Goal: Task Accomplishment & Management: Use online tool/utility

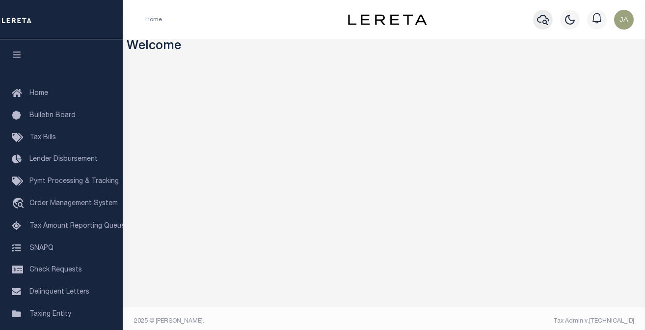
click at [536, 19] on button "button" at bounding box center [543, 20] width 20 height 20
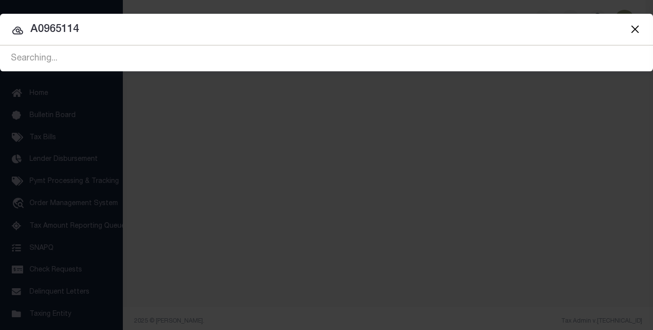
type input "A0965114"
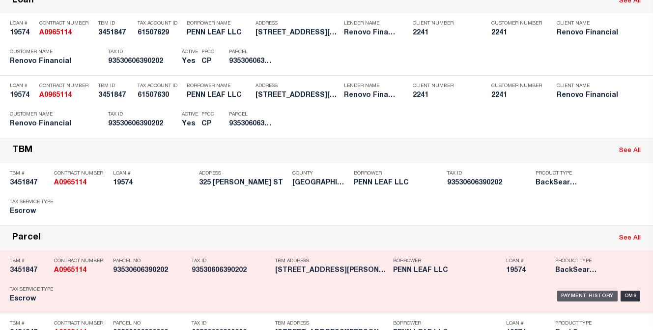
scroll to position [98, 0]
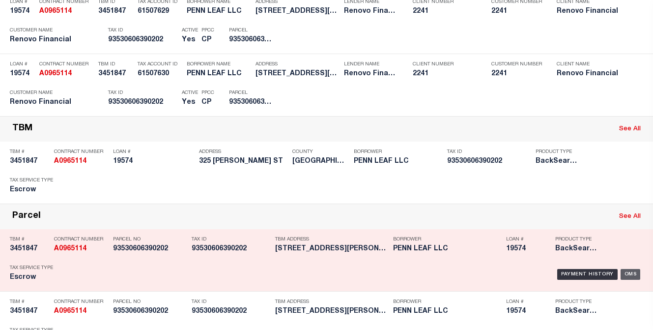
click at [623, 271] on div "OMS" at bounding box center [630, 274] width 20 height 11
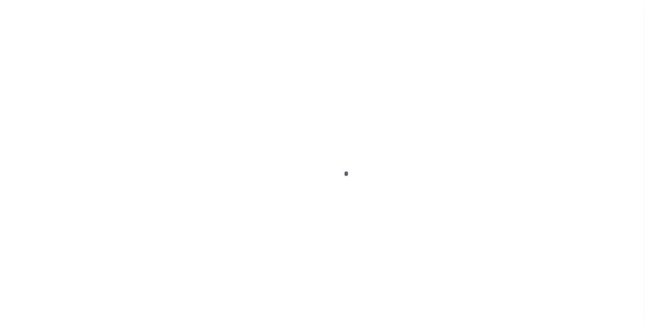
type input "19574"
type input "PENN LEAF LLC"
select select
type input "[STREET_ADDRESS]"
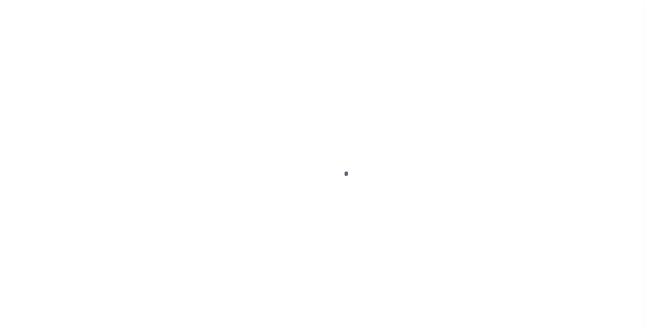
type input "[GEOGRAPHIC_DATA] 19611"
select select "400"
select select "Escrow"
type input "[STREET_ADDRESS][PERSON_NAME]"
select select
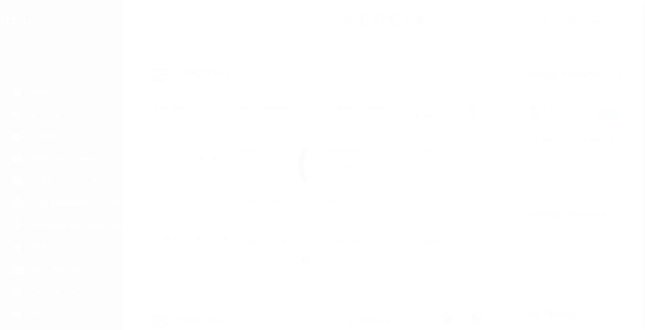
type input "[GEOGRAPHIC_DATA], PA 19611"
type input "a0kUS00000BeDmb"
type input "PA"
select select
type textarea "LEGAL REQUIRED"
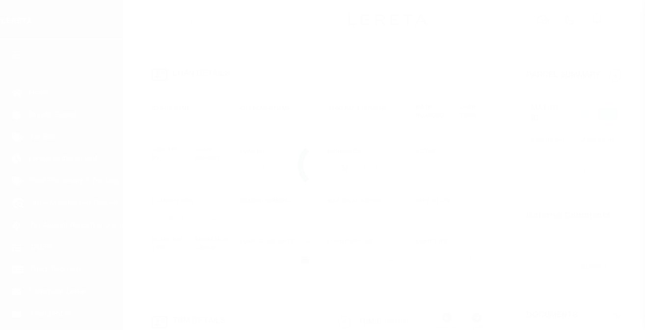
select select "25066"
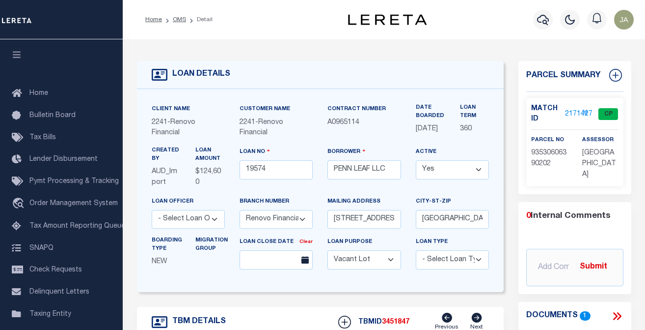
click at [565, 112] on link "2171427" at bounding box center [579, 114] width 28 height 10
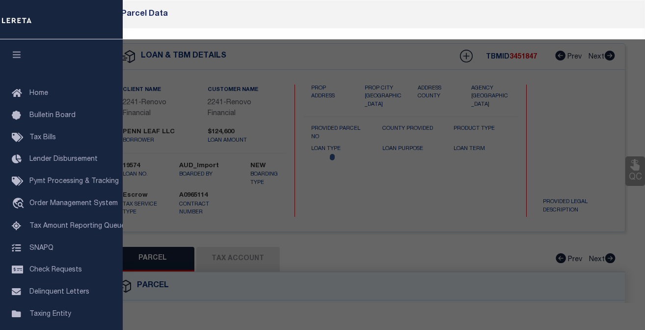
checkbox input "false"
select select "CP"
type input "PENN LEAF LLC"
select select "ATL"
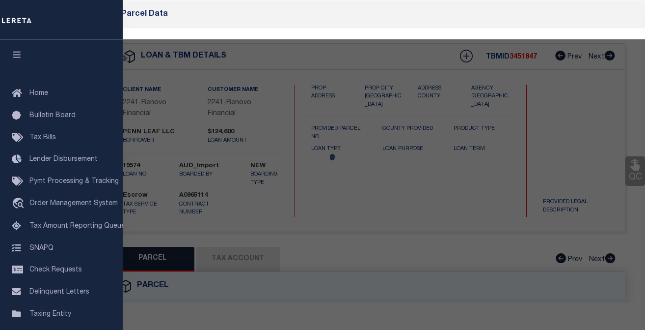
select select "ADD"
type input "[STREET_ADDRESS][PERSON_NAME]"
checkbox input "false"
type input "[GEOGRAPHIC_DATA], [GEOGRAPHIC_DATA] 19611"
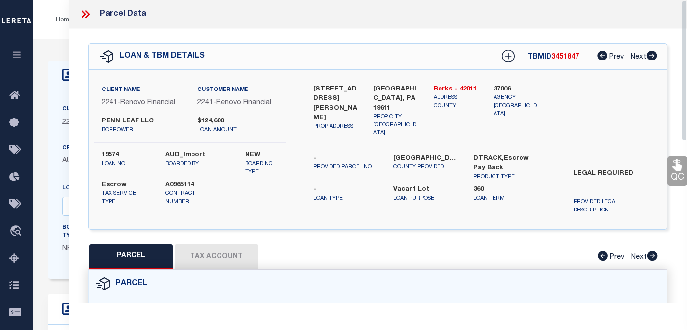
click at [242, 254] on button "Tax Account" at bounding box center [217, 256] width 84 height 25
select select "100"
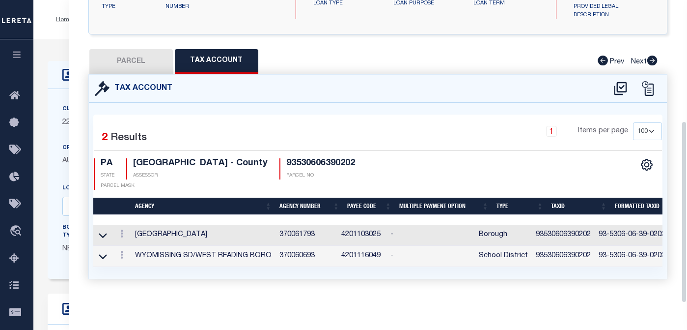
scroll to position [201, 0]
click at [516, 49] on div "PARCEL Tax Account Prev Next" at bounding box center [377, 61] width 579 height 25
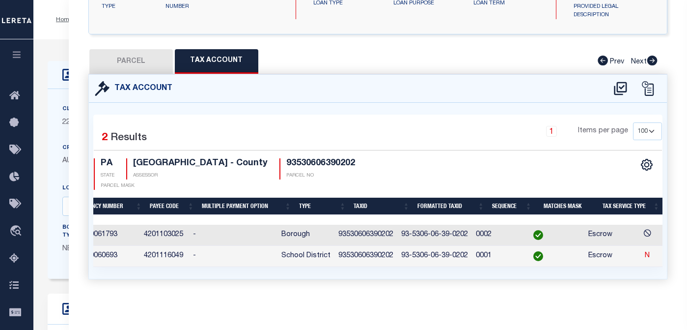
scroll to position [0, 0]
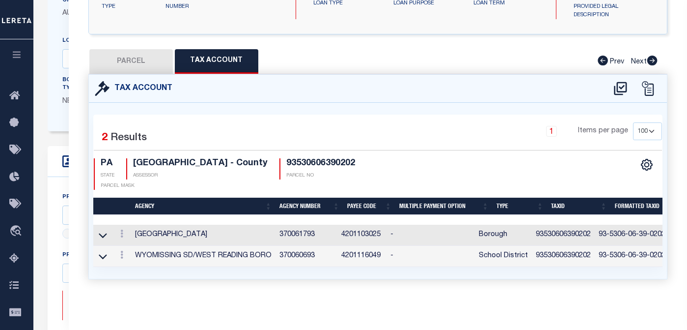
click at [291, 231] on td "370061793" at bounding box center [307, 234] width 62 height 21
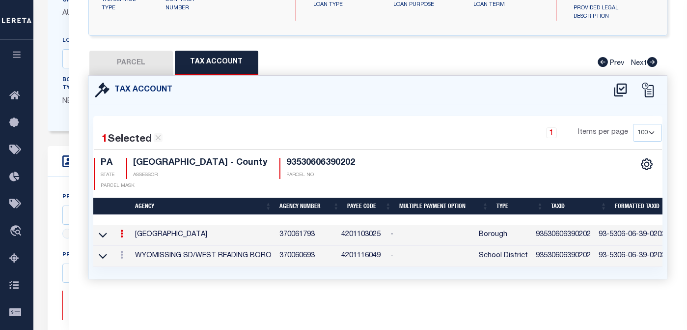
click at [292, 228] on td "370061793" at bounding box center [307, 234] width 62 height 21
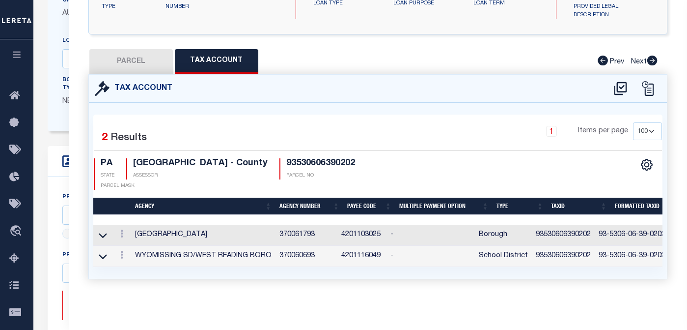
click at [292, 228] on td "370061793" at bounding box center [307, 234] width 62 height 21
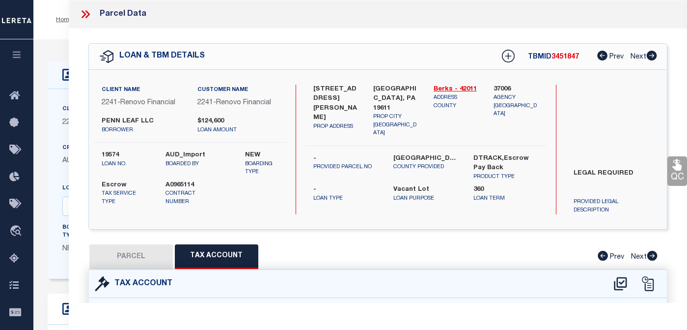
click at [84, 12] on icon at bounding box center [85, 14] width 13 height 13
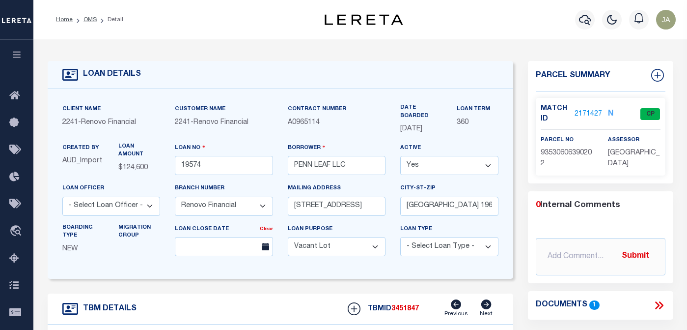
click at [474, 28] on div "Profile Sign out" at bounding box center [548, 19] width 263 height 34
click at [585, 17] on icon "button" at bounding box center [585, 20] width 12 height 12
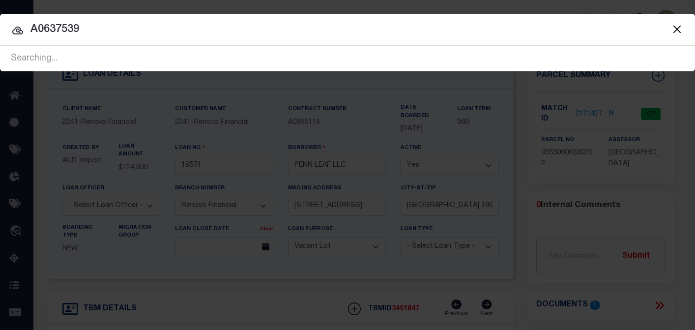
type input "A0637539"
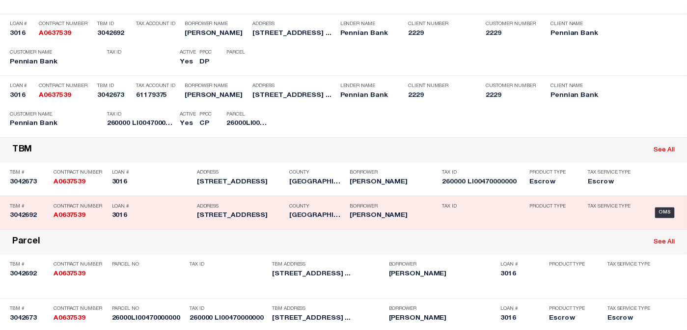
scroll to position [147, 0]
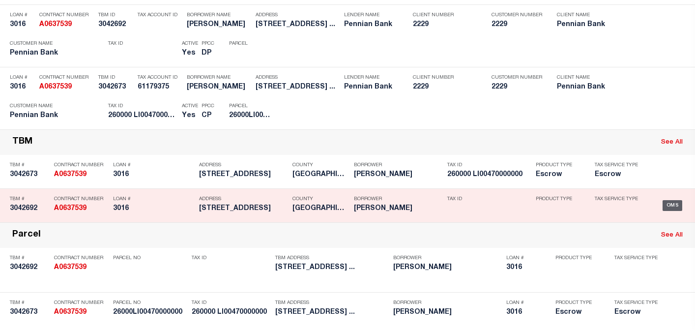
click at [645, 211] on div "OMS" at bounding box center [672, 205] width 20 height 11
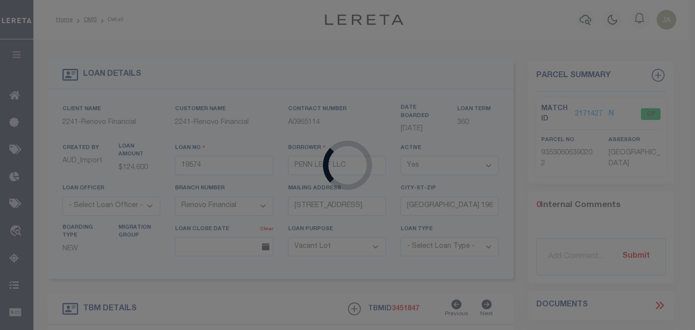
type input "3016"
type input "[PERSON_NAME]"
select select
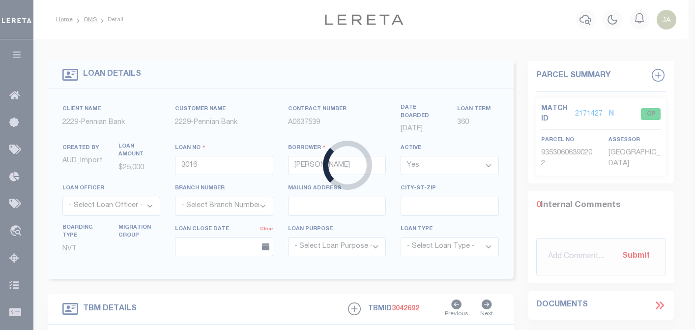
type input "[STREET_ADDRESS]"
type input "260 000 LI 004700 00000"
select select
type input "[GEOGRAPHIC_DATA] PA 17347"
select select
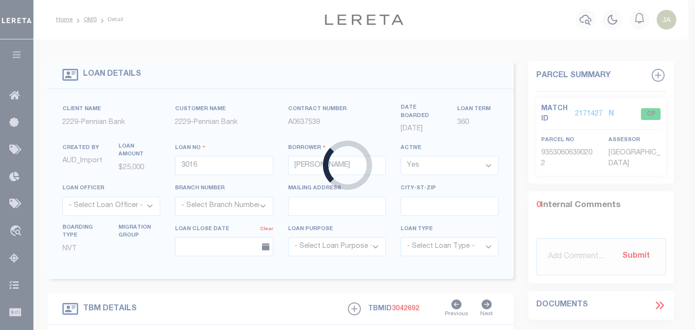
type textarea "Liability subject to parcel provided"
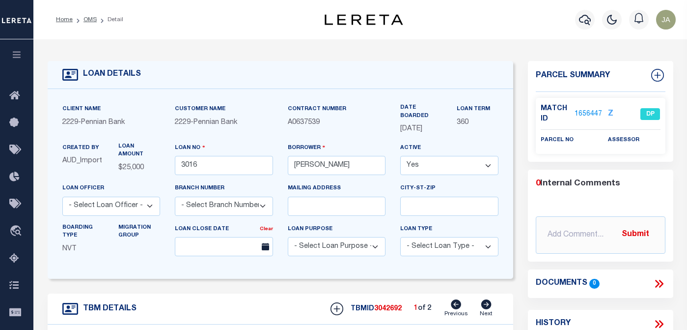
click at [575, 114] on link "1656447" at bounding box center [589, 114] width 28 height 10
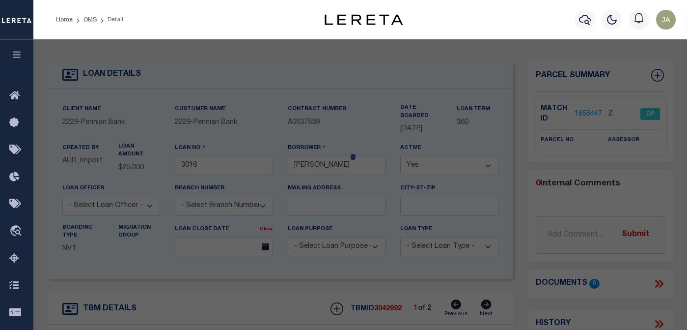
select select "AS"
select select
checkbox input "false"
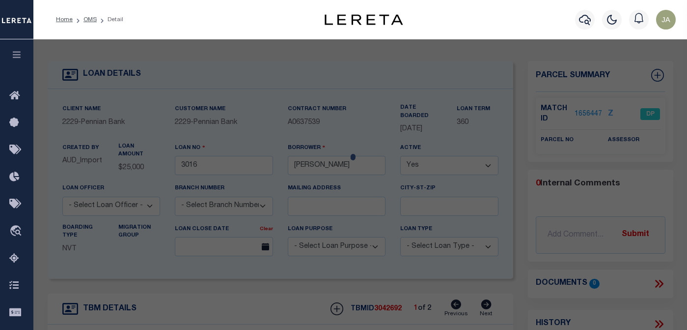
select select "DP"
checkbox input "false"
type textarea "See TBMID 3042673"
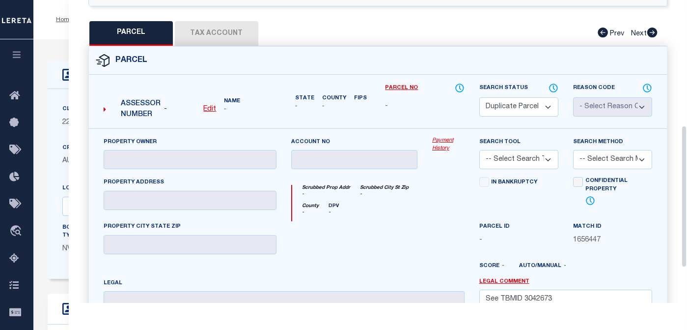
scroll to position [196, 0]
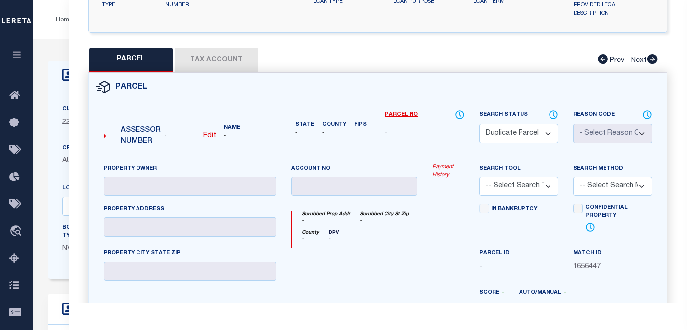
click at [211, 60] on div "PARCEL Tax Account Prev Next" at bounding box center [377, 60] width 579 height 25
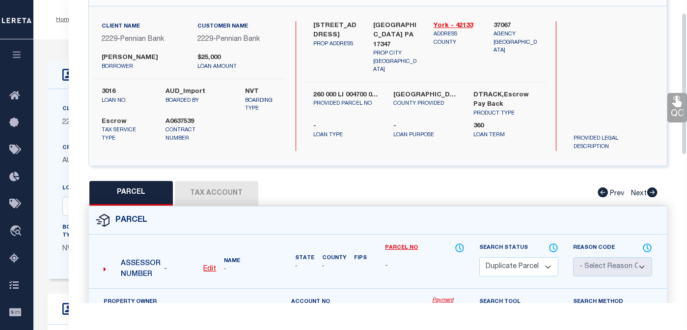
scroll to position [0, 0]
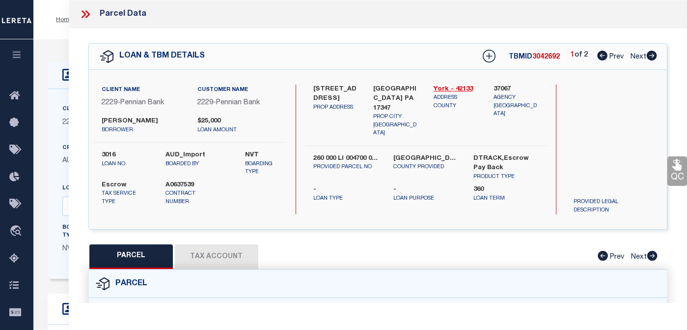
click at [195, 256] on div "PARCEL Tax Account Prev Next" at bounding box center [377, 256] width 579 height 25
click at [85, 14] on icon at bounding box center [84, 14] width 4 height 8
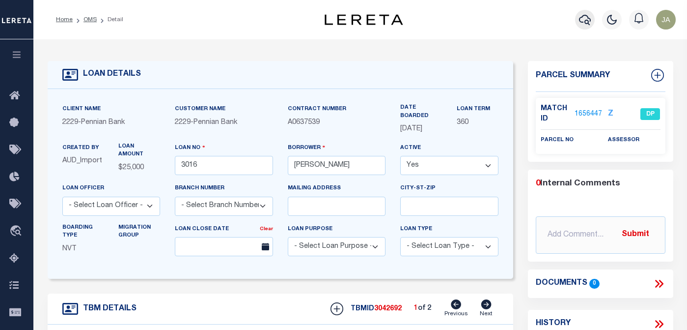
click at [582, 21] on icon "button" at bounding box center [585, 20] width 12 height 12
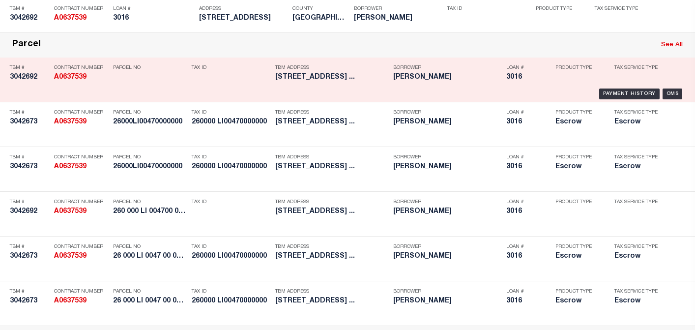
scroll to position [344, 0]
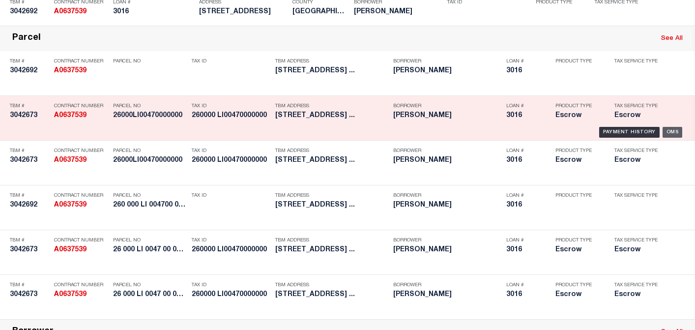
click at [645, 138] on div "OMS" at bounding box center [672, 132] width 20 height 11
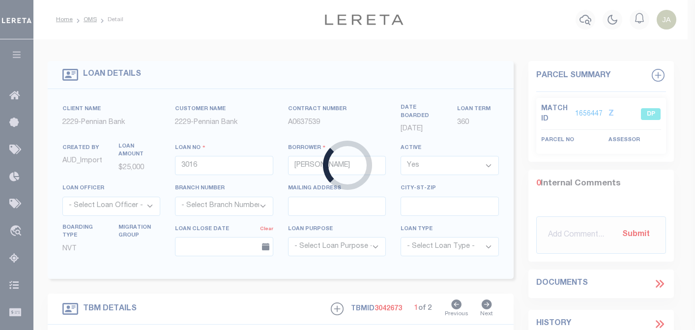
type input "26 000 LI 0047 00 00000"
select select
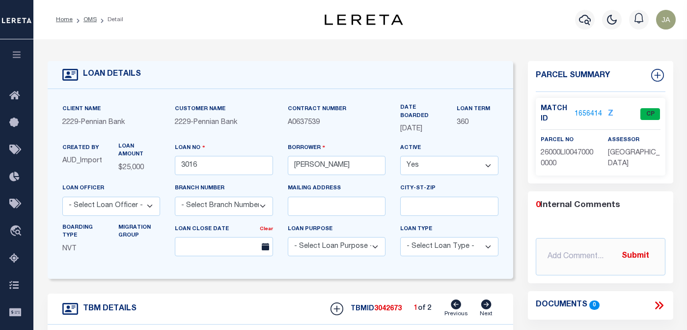
click at [463, 19] on div "Profile Sign out" at bounding box center [548, 19] width 263 height 34
click at [583, 112] on link "1656414" at bounding box center [589, 114] width 28 height 10
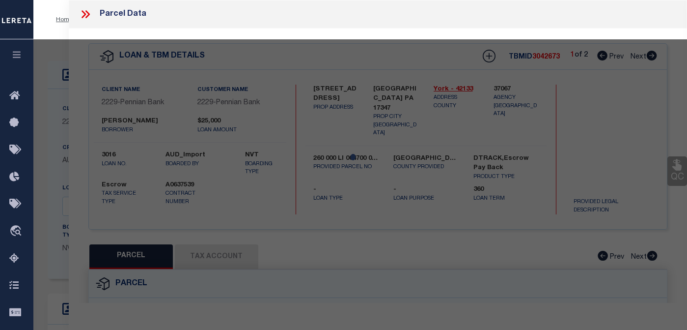
select select "AS"
checkbox input "false"
select select "CP"
type input "[GEOGRAPHIC_DATA]"
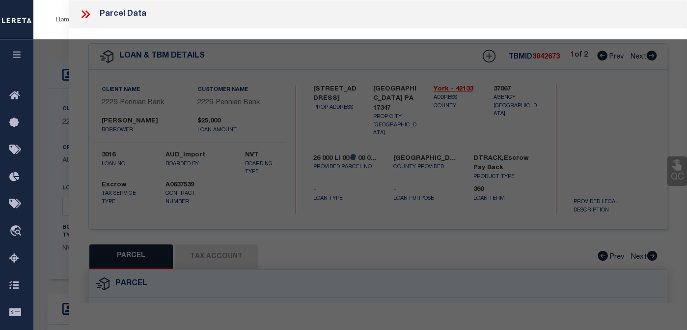
select select
type input "[STREET_ADDRESS]"
checkbox input "false"
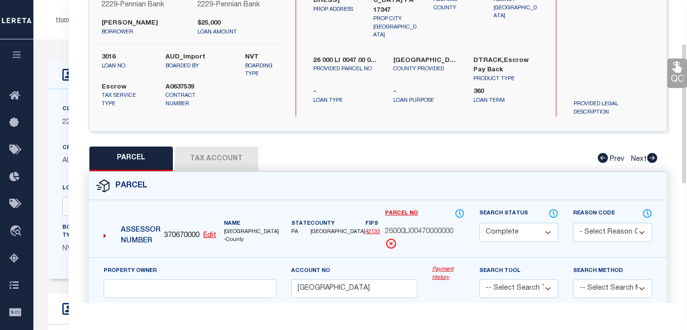
scroll to position [98, 0]
click at [225, 160] on button "Tax Account" at bounding box center [217, 158] width 84 height 25
select select "100"
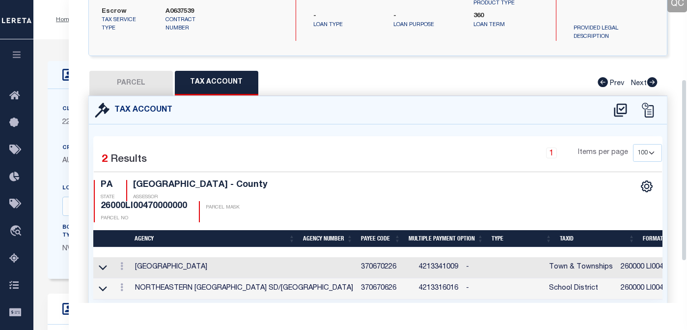
scroll to position [201, 0]
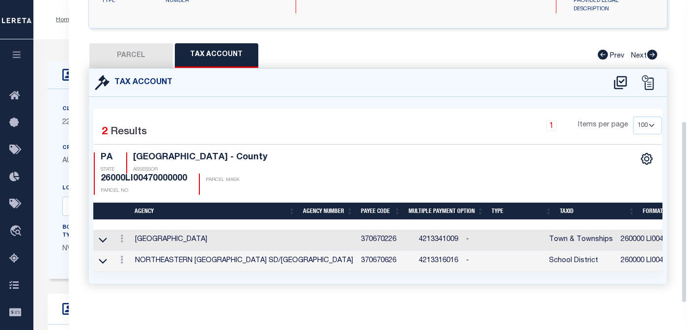
click at [272, 112] on div "Selected 2 Results 1 Items per page 10 25 50 100 PA STATE ASSESSOR" at bounding box center [377, 190] width 569 height 163
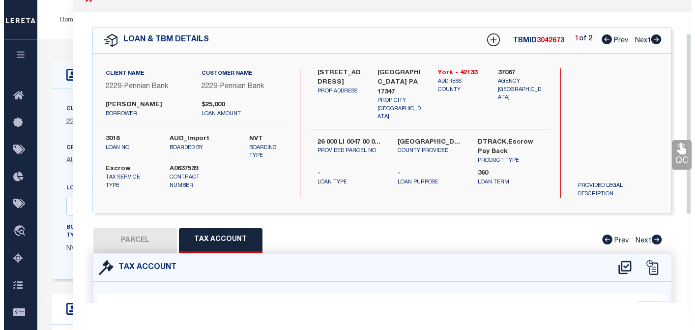
scroll to position [0, 0]
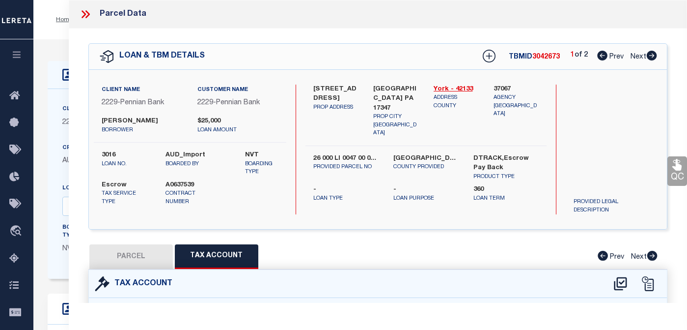
click at [84, 11] on icon at bounding box center [85, 14] width 13 height 13
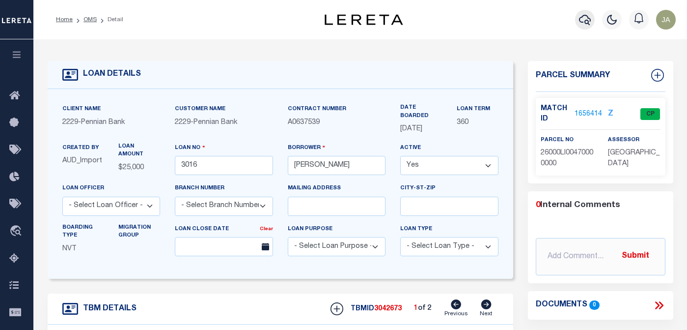
click at [584, 22] on icon "button" at bounding box center [585, 20] width 12 height 12
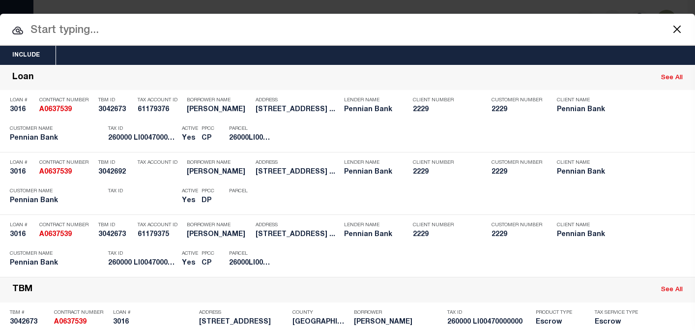
click at [78, 30] on input "text" at bounding box center [347, 30] width 695 height 17
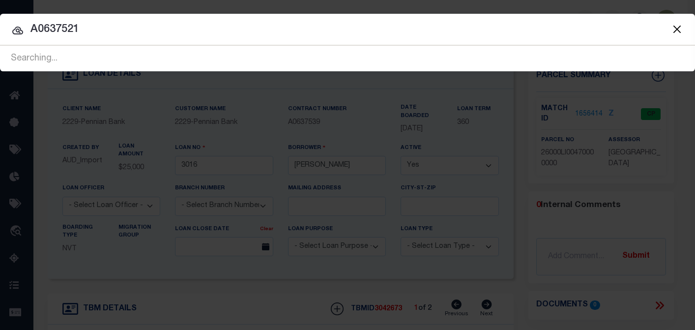
type input "A0637521"
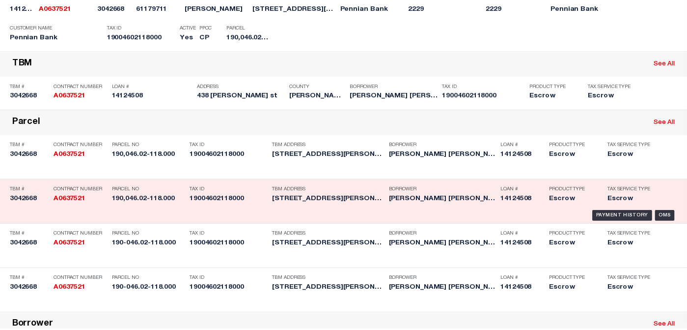
scroll to position [196, 0]
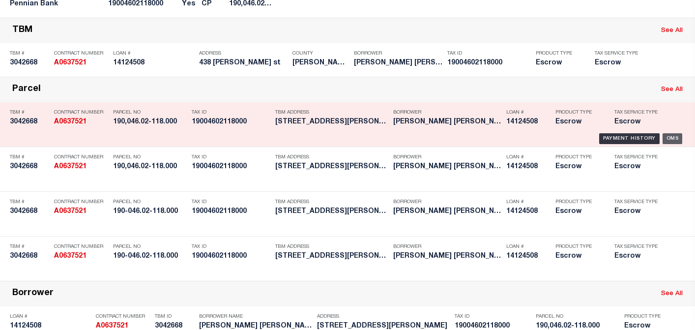
click at [645, 144] on div "OMS" at bounding box center [672, 138] width 20 height 11
type input "14124508"
type input "[PERSON_NAME] [PERSON_NAME]"
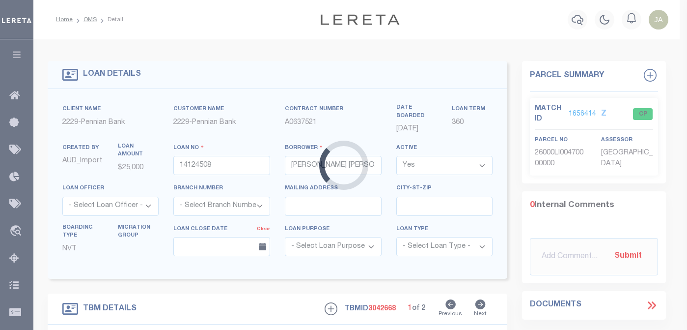
type input "438 [PERSON_NAME] st"
type input "190-046.02-118.000"
select select
type input "[GEOGRAPHIC_DATA] 17074"
select select
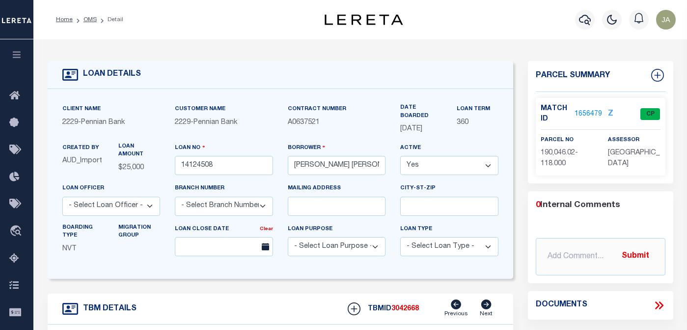
click at [579, 112] on link "1656479" at bounding box center [589, 114] width 28 height 10
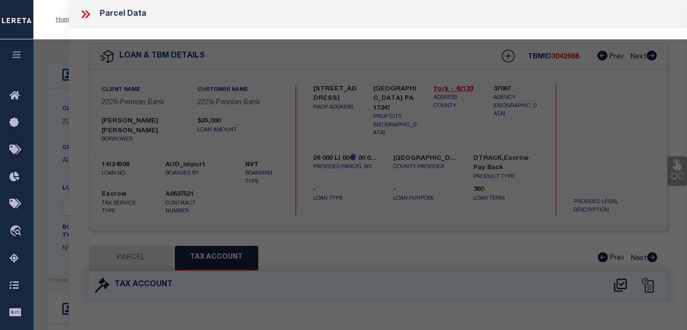
select select "AS"
checkbox input "false"
select select "CP"
type input "Newport 190"
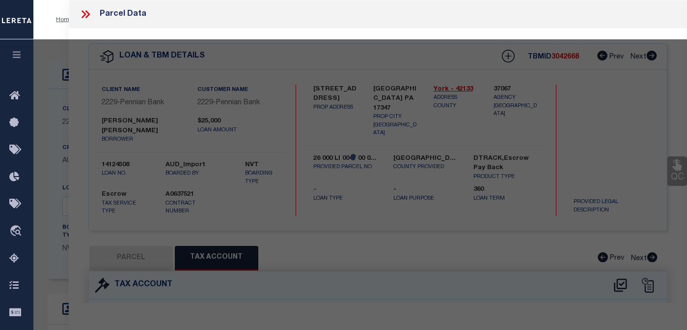
select select
type input "438 [PERSON_NAME] st"
checkbox input "false"
type textarea "Tax ID Special Project"
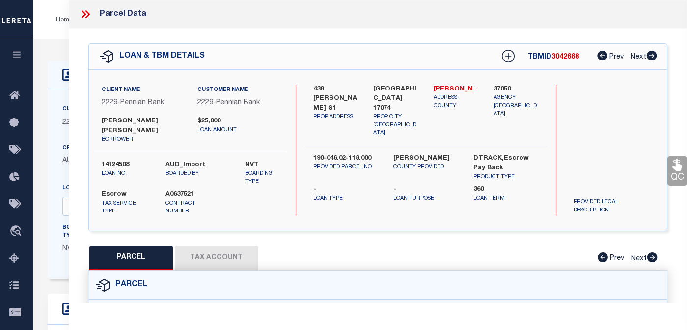
click at [202, 256] on button "Tax Account" at bounding box center [217, 258] width 84 height 25
select select "100"
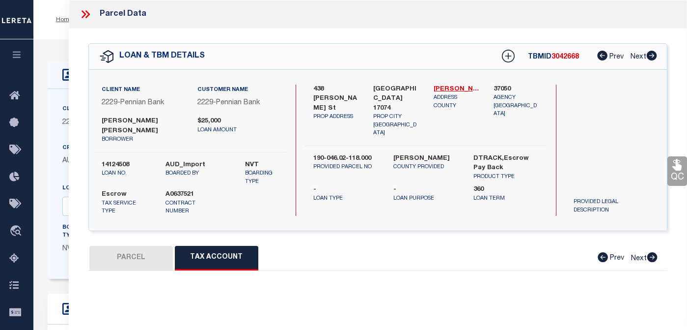
select select "100"
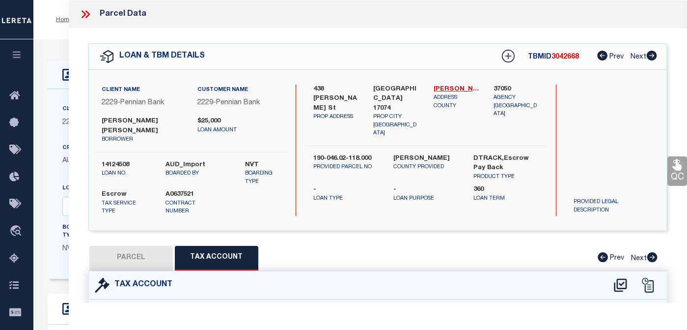
click at [88, 14] on icon at bounding box center [87, 14] width 4 height 8
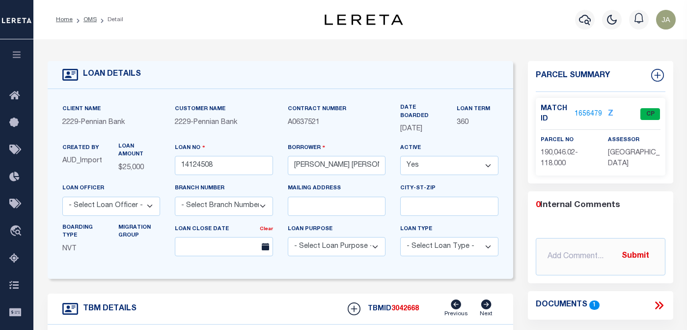
click at [265, 16] on div "Home OMS Detail" at bounding box center [179, 19] width 263 height 21
click at [577, 22] on button "button" at bounding box center [585, 20] width 20 height 20
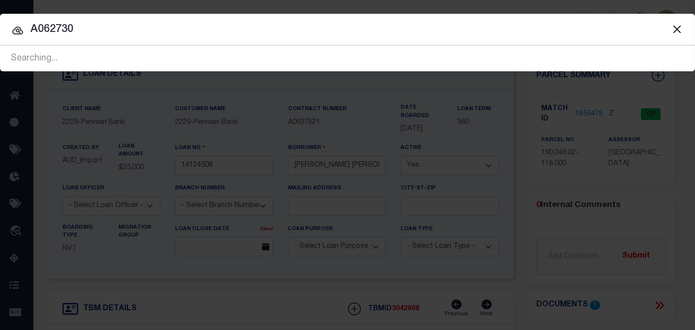
type input "A0627300"
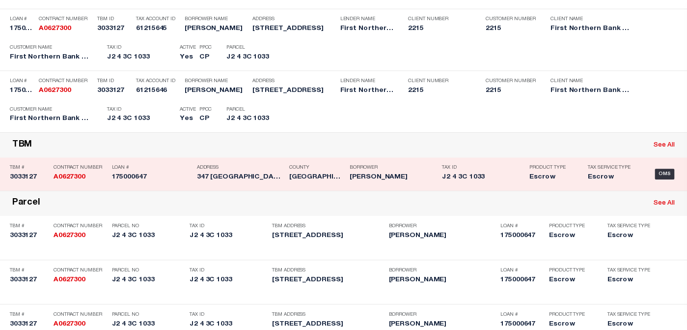
scroll to position [147, 0]
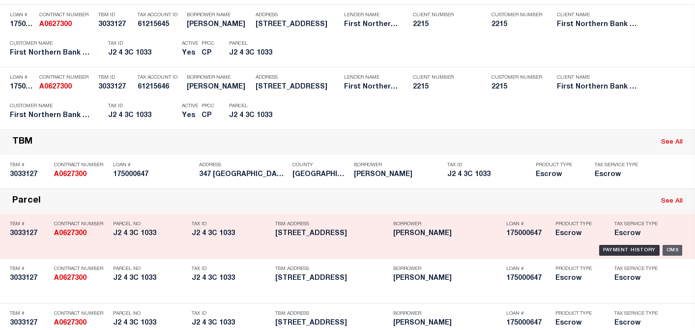
click at [645, 255] on div "OMS" at bounding box center [672, 250] width 20 height 11
type input "175000647"
type input "[PERSON_NAME]"
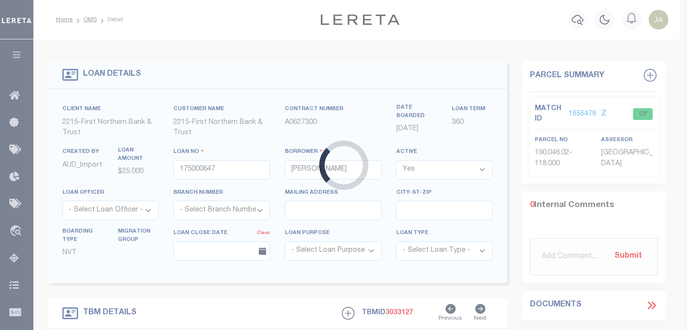
type input "347 [GEOGRAPHIC_DATA]"
type input "J243C1033"
select select
type input "WALNUTPORT [GEOGRAPHIC_DATA] 18088"
select select
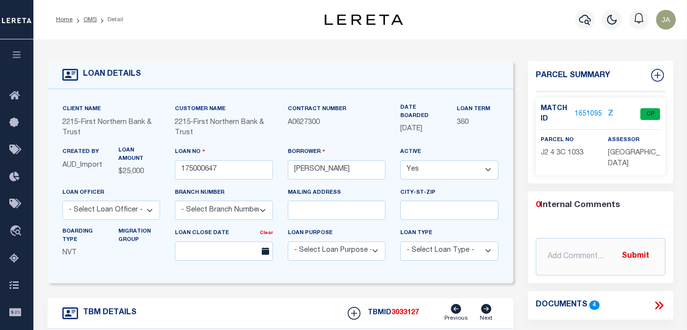
click at [577, 113] on link "1651095" at bounding box center [589, 114] width 28 height 10
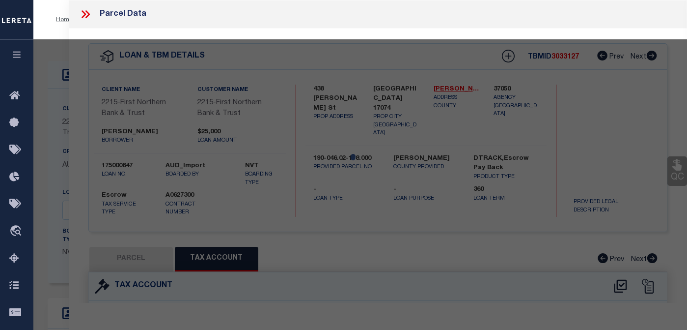
select select "AS"
checkbox input "false"
select select "CP"
type input "[PERSON_NAME] A & [PERSON_NAME] A,"
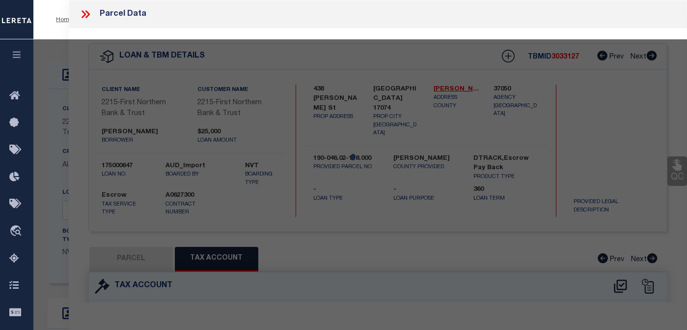
select select
type input "347 KIDDIE LN"
checkbox input "false"
type input "PA"
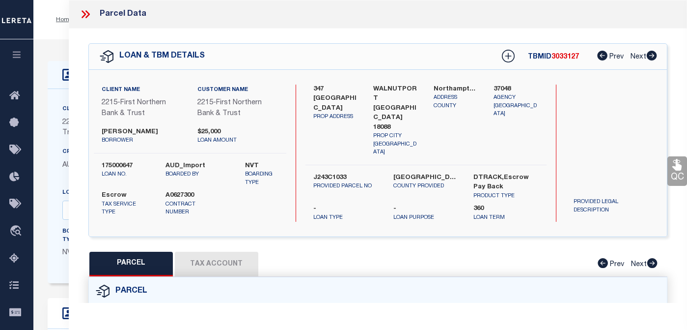
click at [205, 258] on button "Tax Account" at bounding box center [217, 263] width 84 height 25
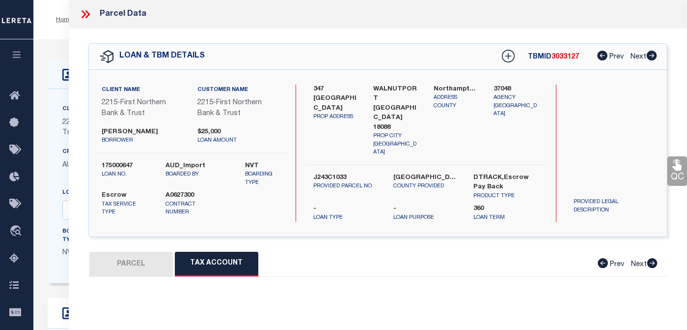
select select "100"
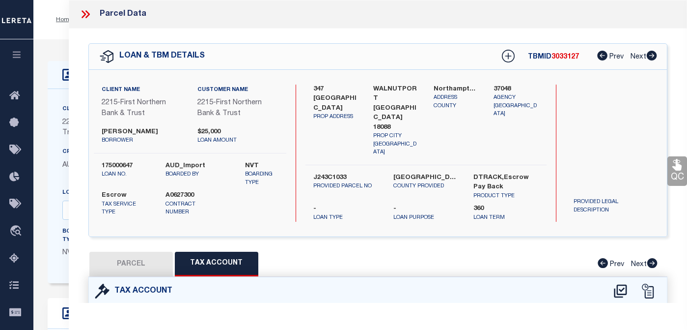
select select "100"
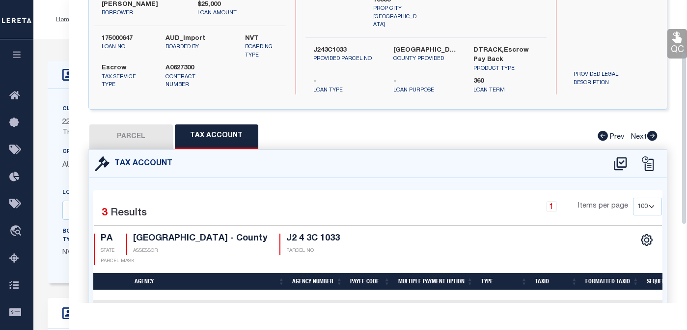
scroll to position [196, 0]
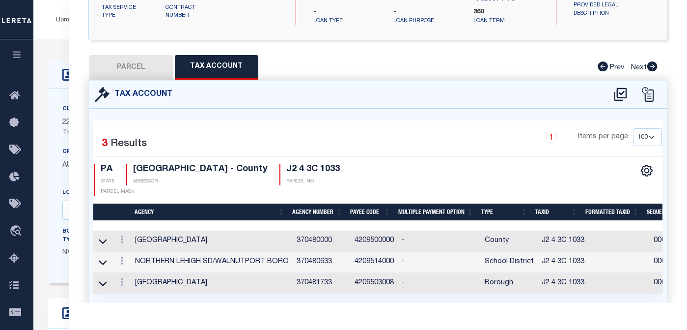
click at [503, 58] on div "PARCEL Tax Account Prev Next" at bounding box center [377, 67] width 579 height 25
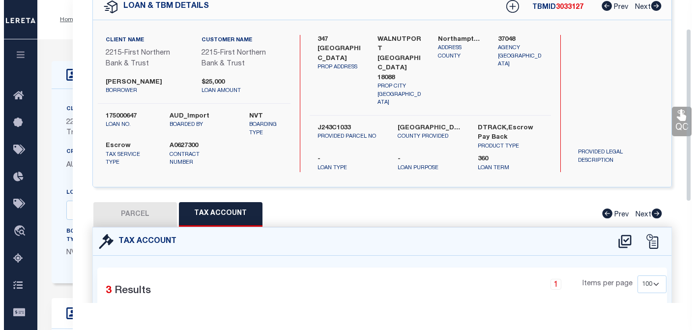
scroll to position [0, 0]
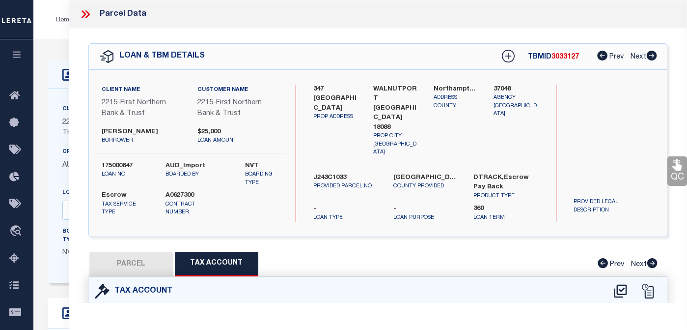
click at [83, 14] on icon at bounding box center [85, 14] width 13 height 13
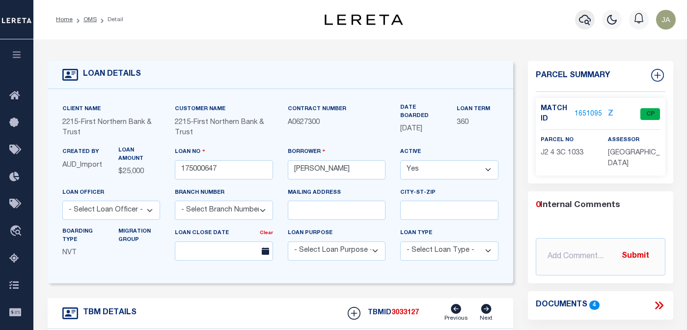
click at [588, 20] on icon "button" at bounding box center [585, 20] width 12 height 12
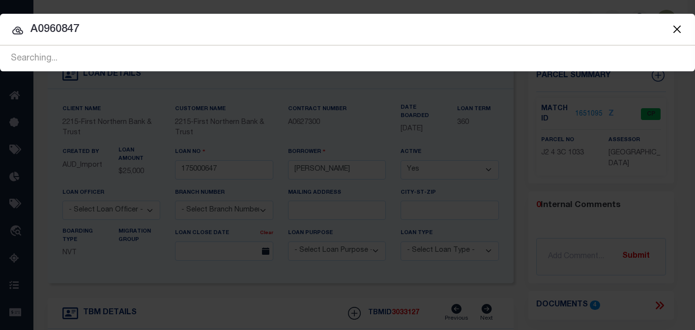
type input "A0960847"
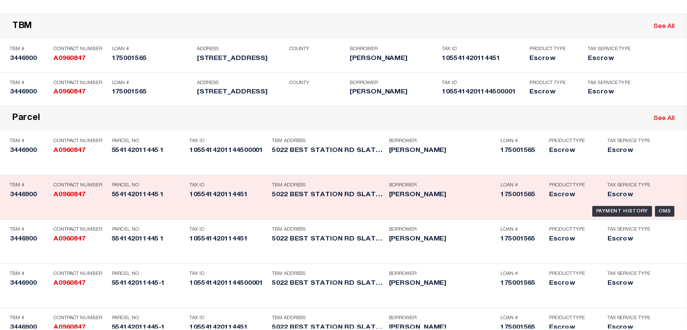
scroll to position [246, 0]
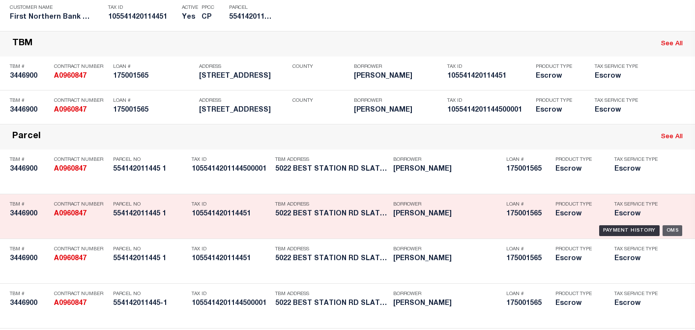
click at [645, 236] on div "OMS" at bounding box center [672, 230] width 20 height 11
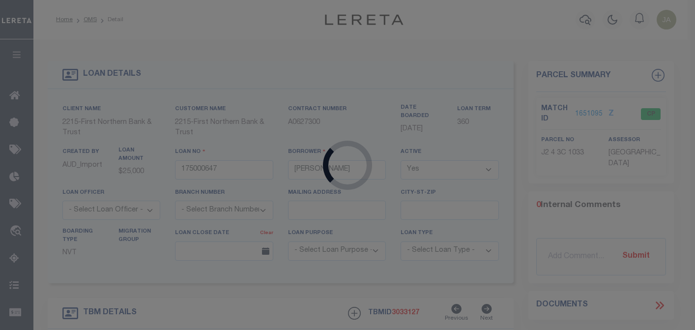
type input "175001565"
type input "[PERSON_NAME]"
type input "[STREET_ADDRESS]"
type input "SLATINGTON [GEOGRAPHIC_DATA] 18080-4237"
type input "[DATE]"
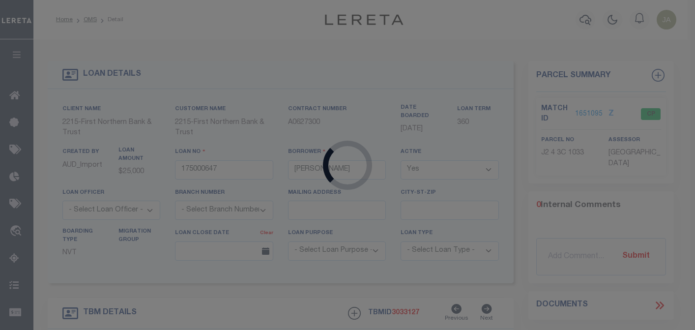
select select "10"
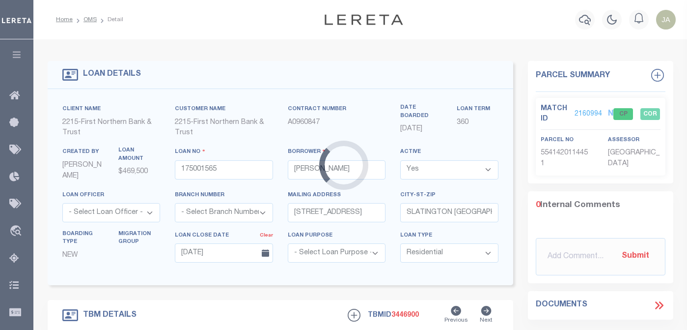
type input "[STREET_ADDRESS]"
type input "554142011445-1"
select select
type input "SLATINGTON [GEOGRAPHIC_DATA] 18080-4237"
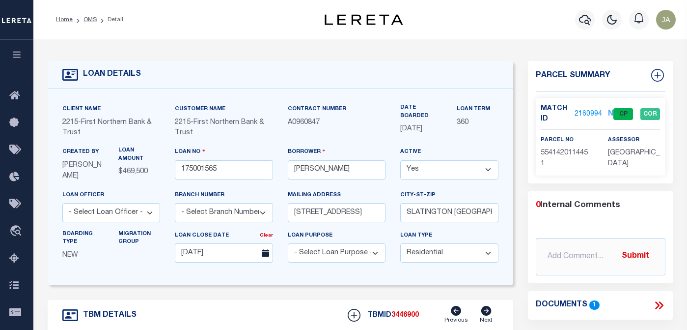
click at [586, 113] on link "2160994" at bounding box center [589, 114] width 28 height 10
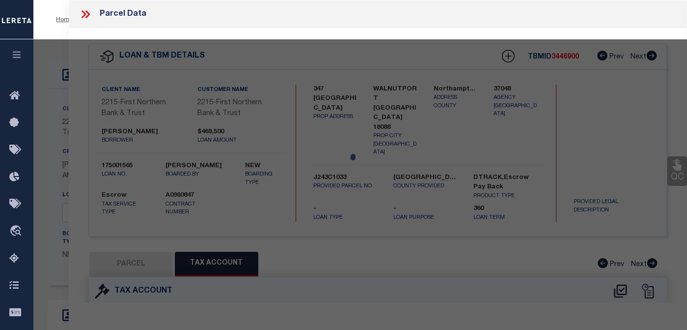
select select "AS"
checkbox input "false"
select select "CP"
type input "[PERSON_NAME]"
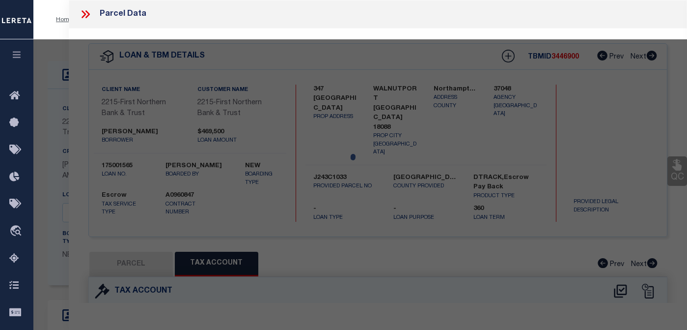
select select "AGW"
select select "ADD"
type input "[STREET_ADDRESS]"
type input "SLATINGTON PA 18080"
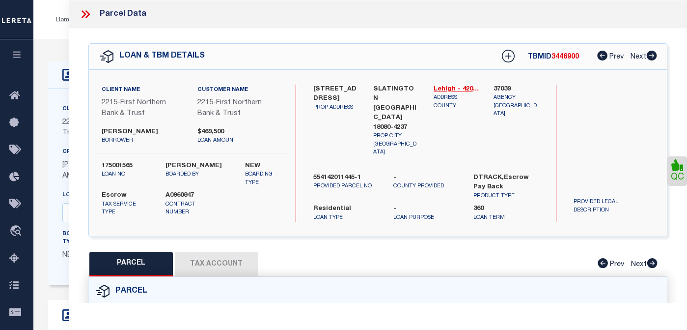
click at [217, 258] on button "Tax Account" at bounding box center [217, 263] width 84 height 25
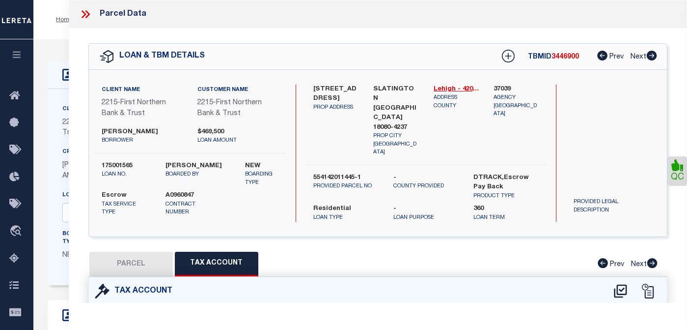
select select "100"
click at [90, 17] on icon at bounding box center [85, 14] width 13 height 13
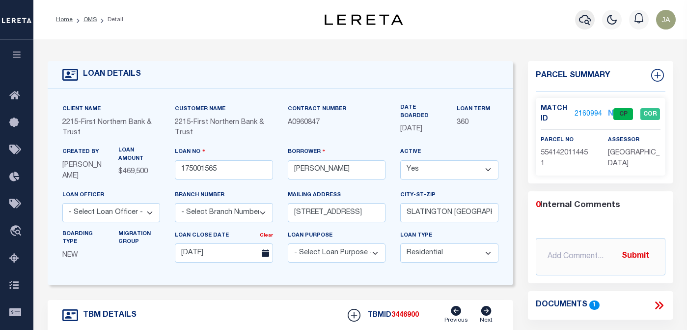
click at [581, 19] on icon "button" at bounding box center [585, 20] width 12 height 12
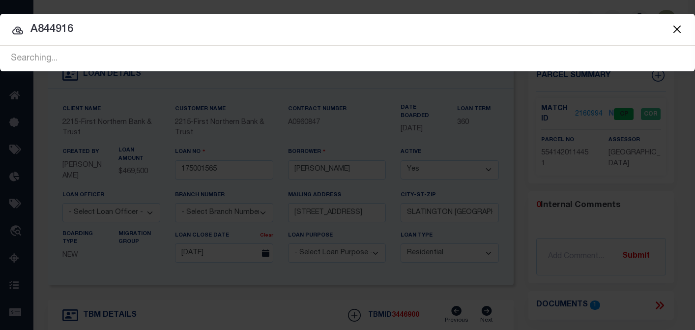
type input "A844916"
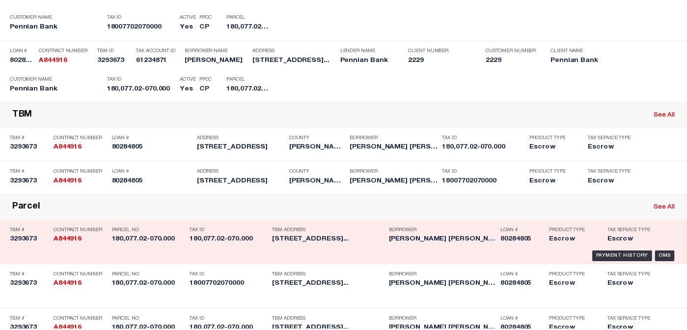
scroll to position [147, 0]
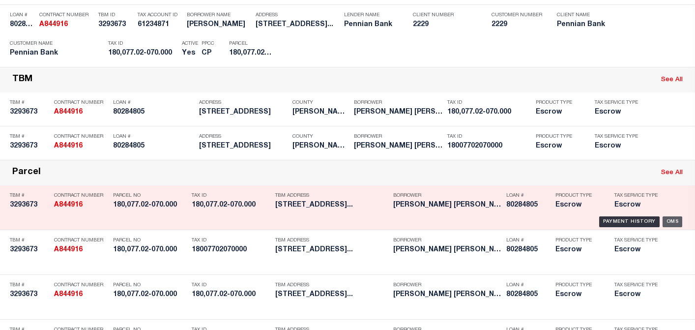
click at [645, 227] on div "OMS" at bounding box center [672, 221] width 20 height 11
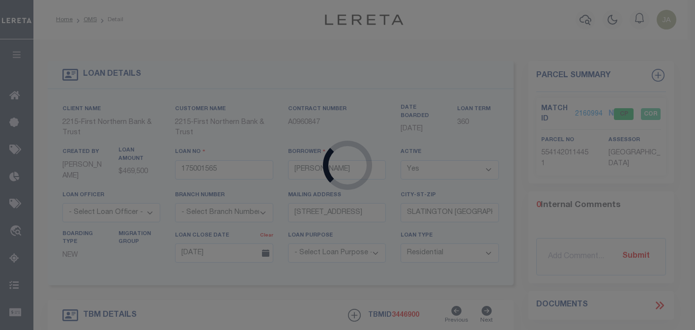
type input "80284805"
type input "[PERSON_NAME] [PERSON_NAME]"
select select
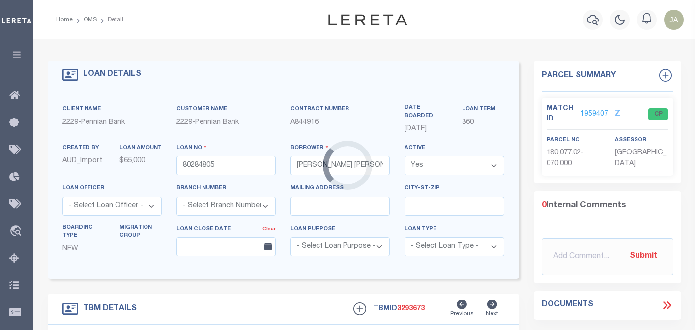
type input "[STREET_ADDRESS]"
type input "180,077.02-070.000"
select select
type input "[GEOGRAPHIC_DATA]-7003"
select select
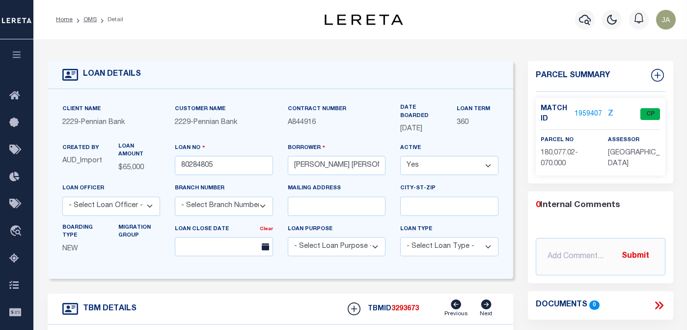
click at [581, 111] on link "1959407" at bounding box center [589, 114] width 28 height 10
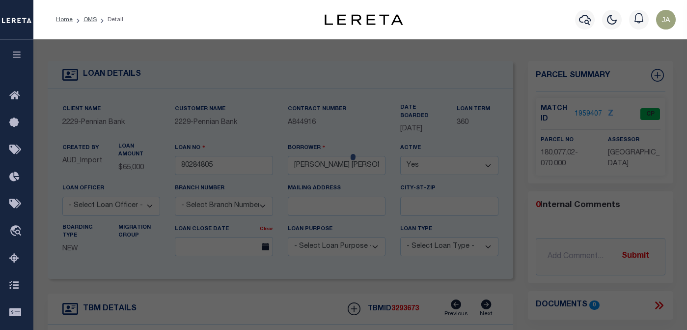
select select "AS"
select select
checkbox input "false"
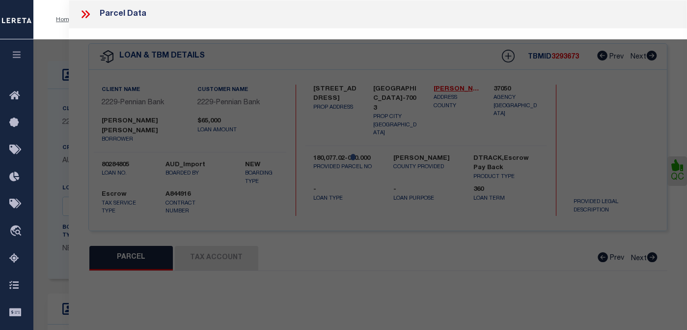
select select "CP"
type input "[PERSON_NAME]"
select select "AGW"
select select "ADD"
type input "[STREET_ADDRESS][GEOGRAPHIC_DATA]"
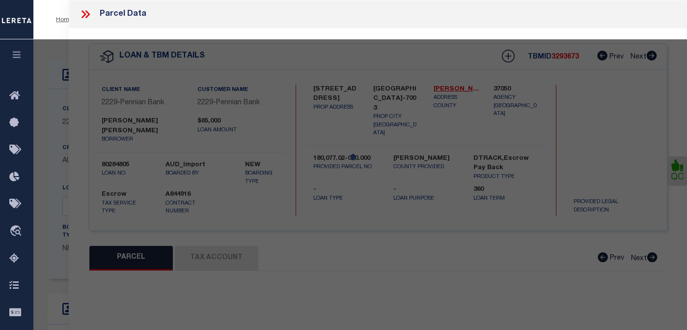
checkbox input "false"
type input "[GEOGRAPHIC_DATA], [GEOGRAPHIC_DATA] 17069"
type textarea "0.17 ACRES"
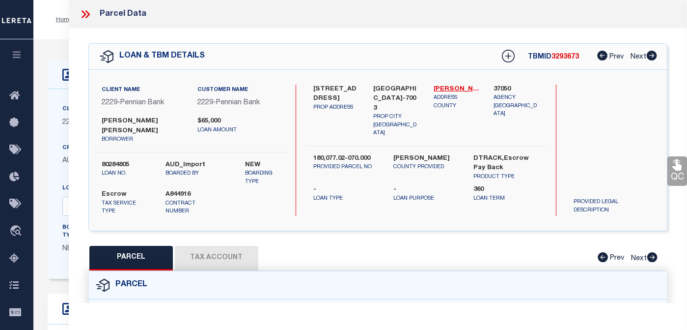
click at [208, 249] on button "Tax Account" at bounding box center [217, 258] width 84 height 25
select select "100"
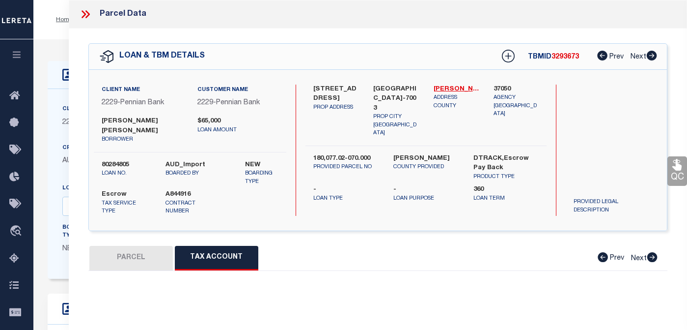
select select "100"
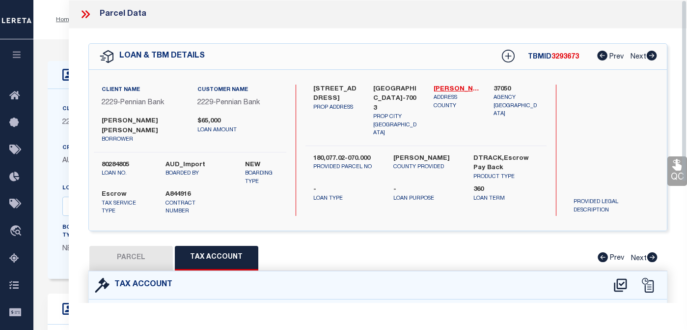
click at [84, 11] on icon at bounding box center [85, 14] width 13 height 13
